Goal: Check status: Check status

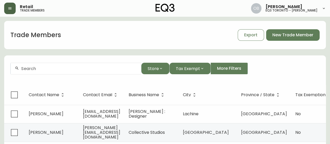
click at [13, 10] on button "button" at bounding box center [9, 8] width 11 height 11
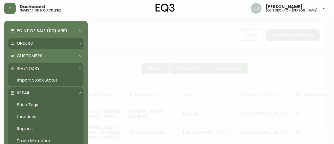
click at [52, 46] on div "Orders" at bounding box center [45, 43] width 75 height 11
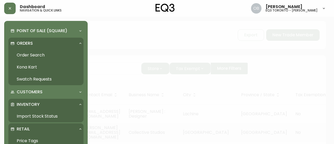
click at [37, 54] on link "Order Search" at bounding box center [45, 55] width 75 height 12
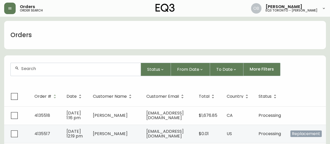
click at [52, 65] on div at bounding box center [76, 69] width 130 height 13
paste input "4135190"
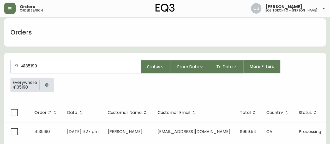
scroll to position [10, 0]
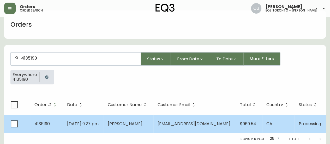
type input "4135190"
click at [185, 125] on span "[EMAIL_ADDRESS][DOMAIN_NAME]" at bounding box center [194, 124] width 73 height 6
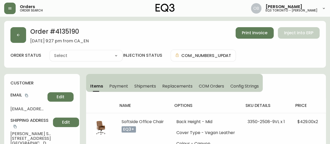
type input "Processing"
select select "PROCESSING"
click at [165, 35] on div "Order # 4135190 [DATE] 9:27 pm from CA_EN Print Invoice Inject into ERP" at bounding box center [164, 35] width 309 height 16
click at [186, 24] on div "Order # 4135190 [DATE] 9:27 pm from CA_EN Print Invoice Inject into ERP order s…" at bounding box center [165, 44] width 322 height 47
click at [187, 32] on div "Order # 4135190 [DATE] 9:27 pm from CA_EN Print Invoice Inject into ERP" at bounding box center [164, 35] width 309 height 16
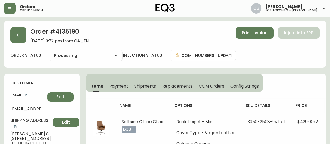
click at [187, 33] on div "Order # 4135190 [DATE] 9:27 pm from CA_EN Print Invoice Inject into ERP" at bounding box center [164, 35] width 309 height 16
click at [187, 32] on div "Order # 4135190 [DATE] 9:27 pm from CA_EN Print Invoice Inject into ERP" at bounding box center [164, 35] width 309 height 16
click at [23, 32] on button "button" at bounding box center [18, 35] width 16 height 16
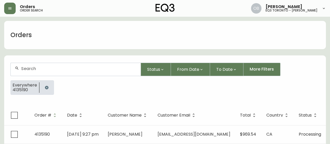
scroll to position [10, 0]
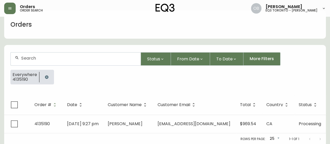
click at [47, 75] on icon "button" at bounding box center [46, 76] width 3 height 3
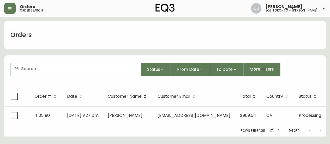
scroll to position [0, 0]
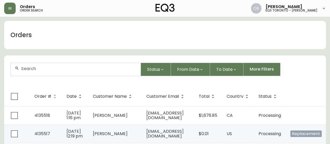
click at [55, 58] on form "Status From Date To Date More Filters" at bounding box center [165, 71] width 322 height 30
click at [10, 5] on button "button" at bounding box center [9, 8] width 11 height 11
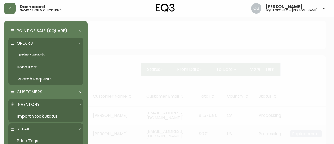
click at [24, 40] on p "Orders" at bounding box center [25, 43] width 16 height 6
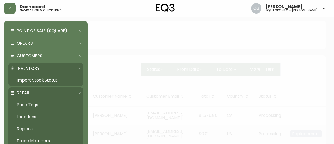
click at [39, 82] on link "Import Stock Status" at bounding box center [45, 80] width 75 height 12
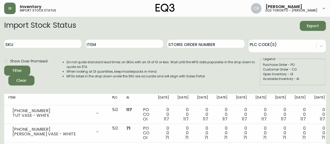
click at [219, 25] on div "Import Stock Status Export" at bounding box center [165, 26] width 322 height 10
click at [146, 31] on form "Import Stock Status Export SKU Item Storis Order Number PLC Code(s) Show Over P…" at bounding box center [165, 53] width 322 height 64
